Goal: Transaction & Acquisition: Purchase product/service

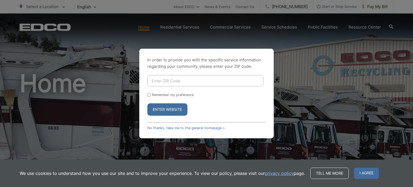
click at [169, 81] on input "Enter ZIP Code" at bounding box center [205, 80] width 116 height 11
type input "92082"
click at [180, 108] on button "Enter Website" at bounding box center [167, 109] width 40 height 12
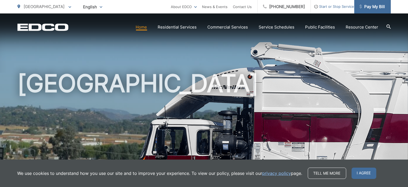
click at [362, 5] on span "Pay My Bill" at bounding box center [373, 6] width 26 height 6
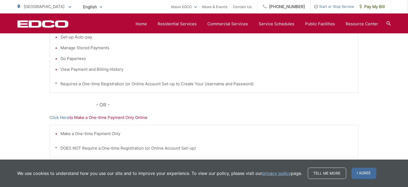
scroll to position [161, 0]
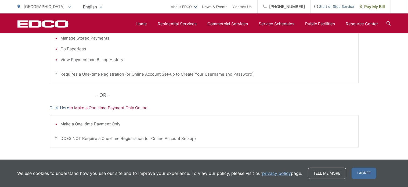
click at [60, 107] on link "Click Here" at bounding box center [60, 108] width 20 height 6
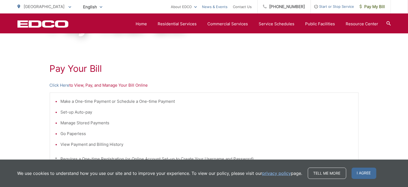
scroll to position [54, 0]
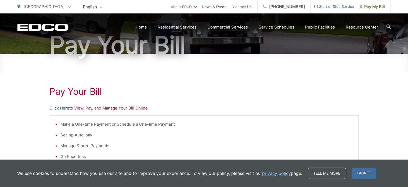
click at [61, 107] on link "Click Here" at bounding box center [60, 108] width 20 height 6
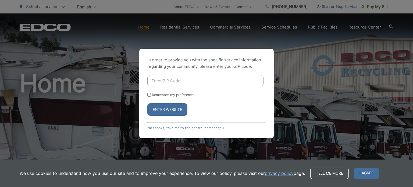
click at [374, 6] on div "In order to provide you with the specific service information regarding your co…" at bounding box center [206, 93] width 413 height 187
click at [191, 128] on link "No thanks, take me to the general homepage >" at bounding box center [185, 128] width 77 height 4
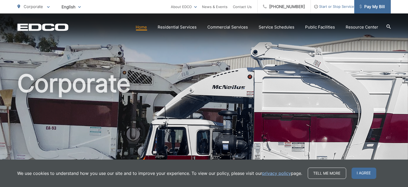
click at [363, 7] on span "Pay My Bill" at bounding box center [373, 6] width 26 height 6
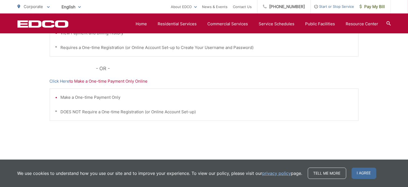
scroll to position [188, 0]
click at [52, 80] on link "Click Here" at bounding box center [60, 81] width 20 height 6
